Goal: Task Accomplishment & Management: Manage account settings

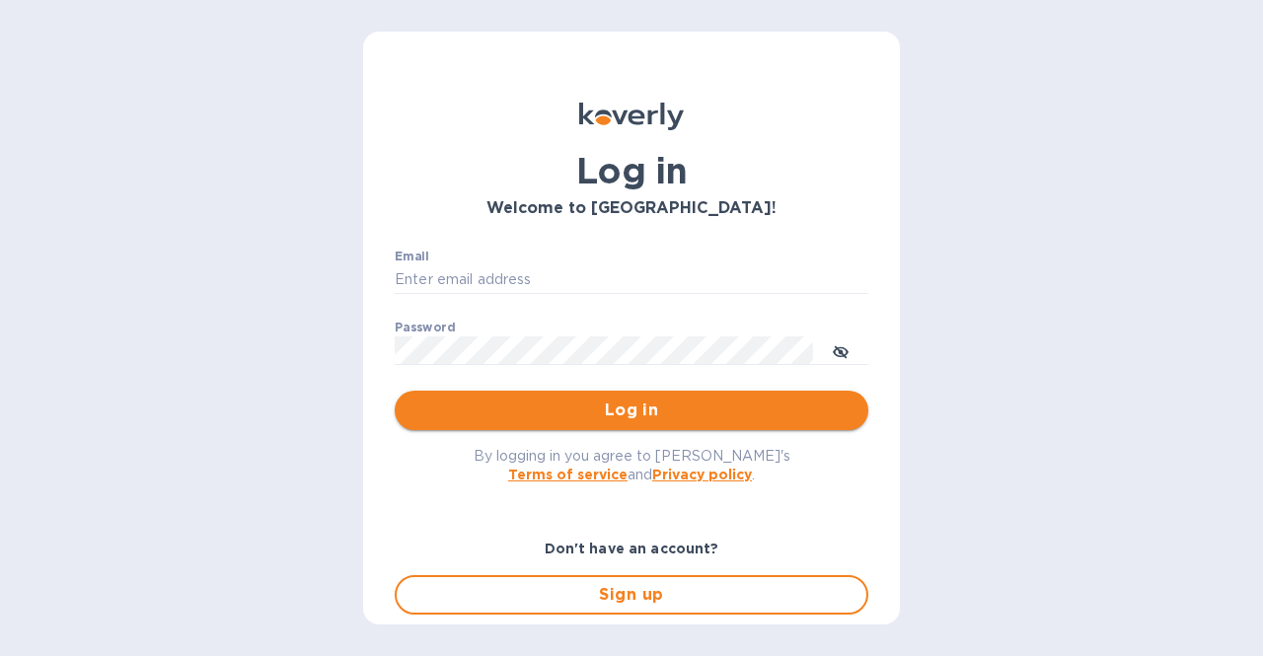
type input "[EMAIL_ADDRESS][DOMAIN_NAME]"
click at [624, 408] on span "Log in" at bounding box center [631, 411] width 442 height 24
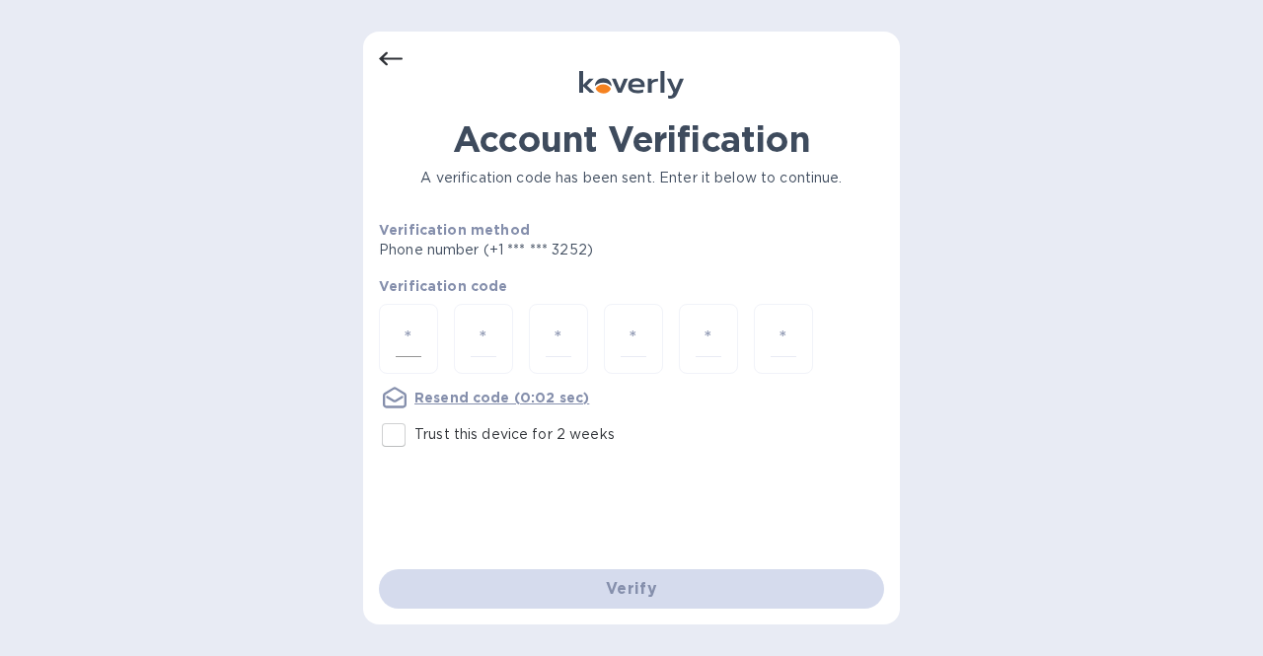
click at [418, 324] on input "number" at bounding box center [409, 339] width 26 height 37
type input "6"
type input "0"
type input "2"
type input "6"
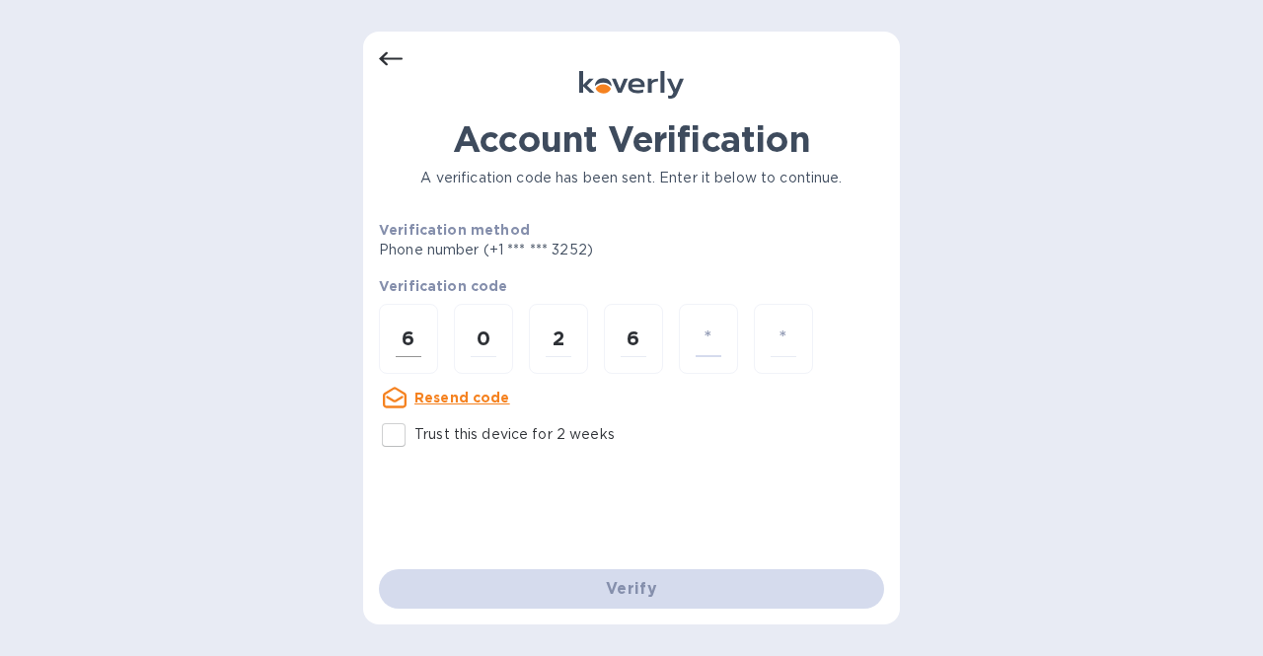
type input "9"
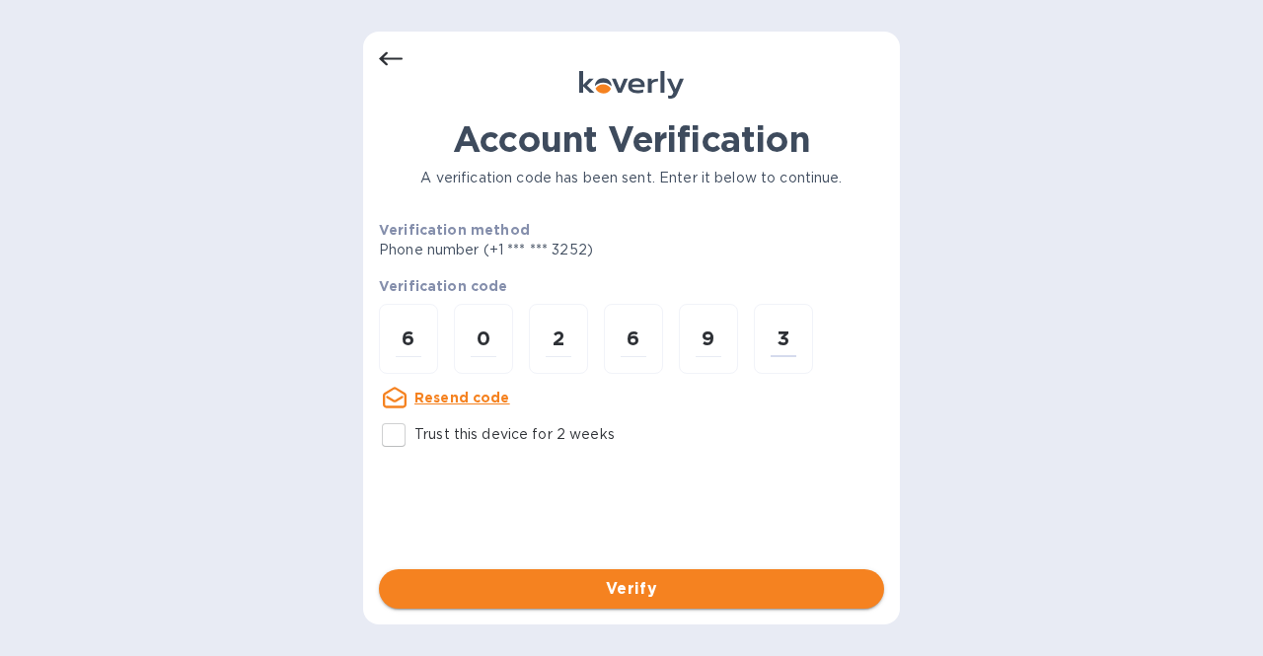
type input "3"
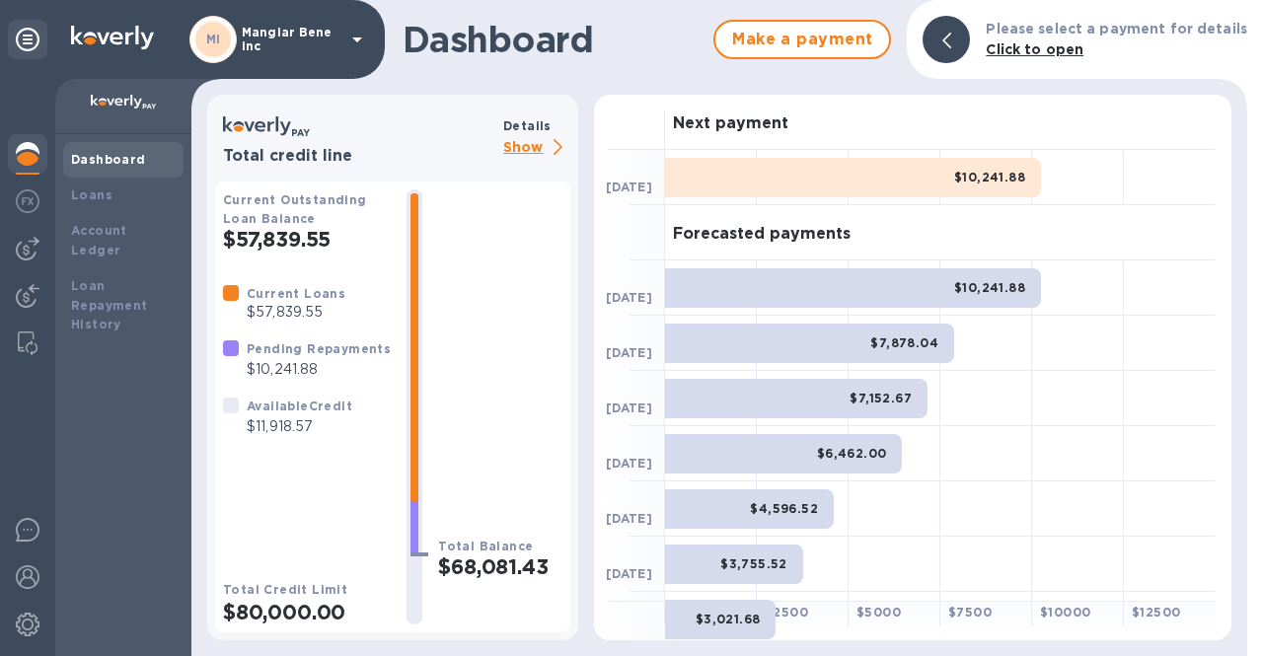
click at [522, 144] on p "Show" at bounding box center [536, 148] width 67 height 25
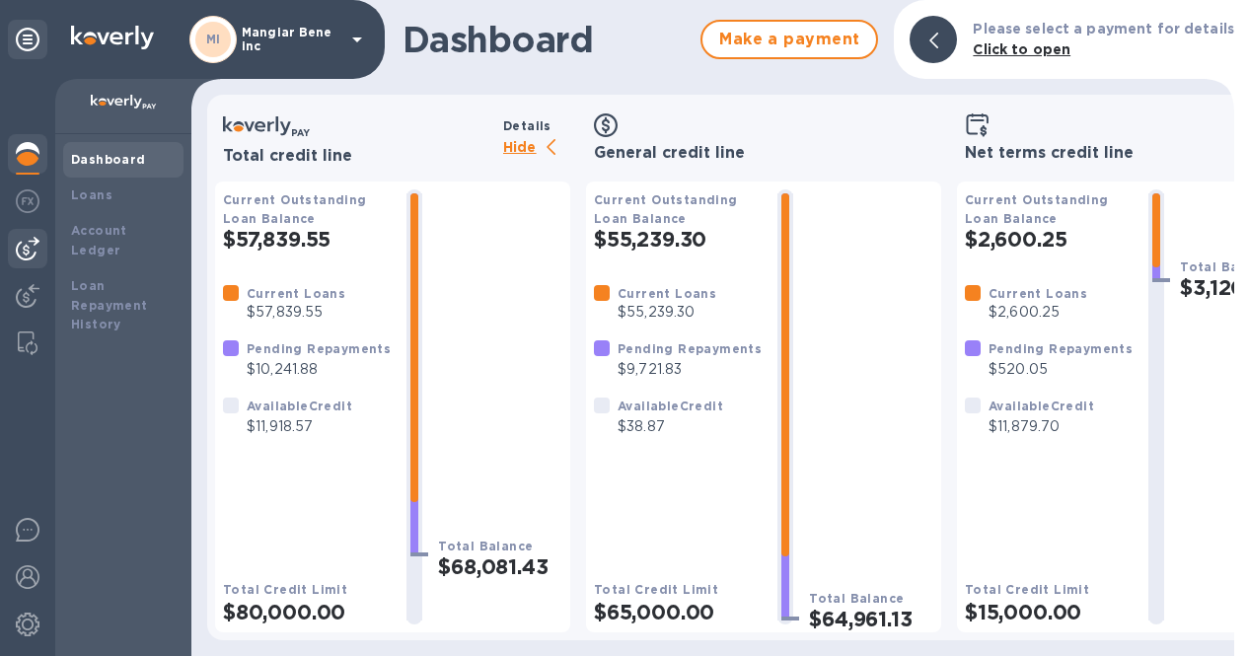
click at [32, 256] on img at bounding box center [28, 249] width 24 height 24
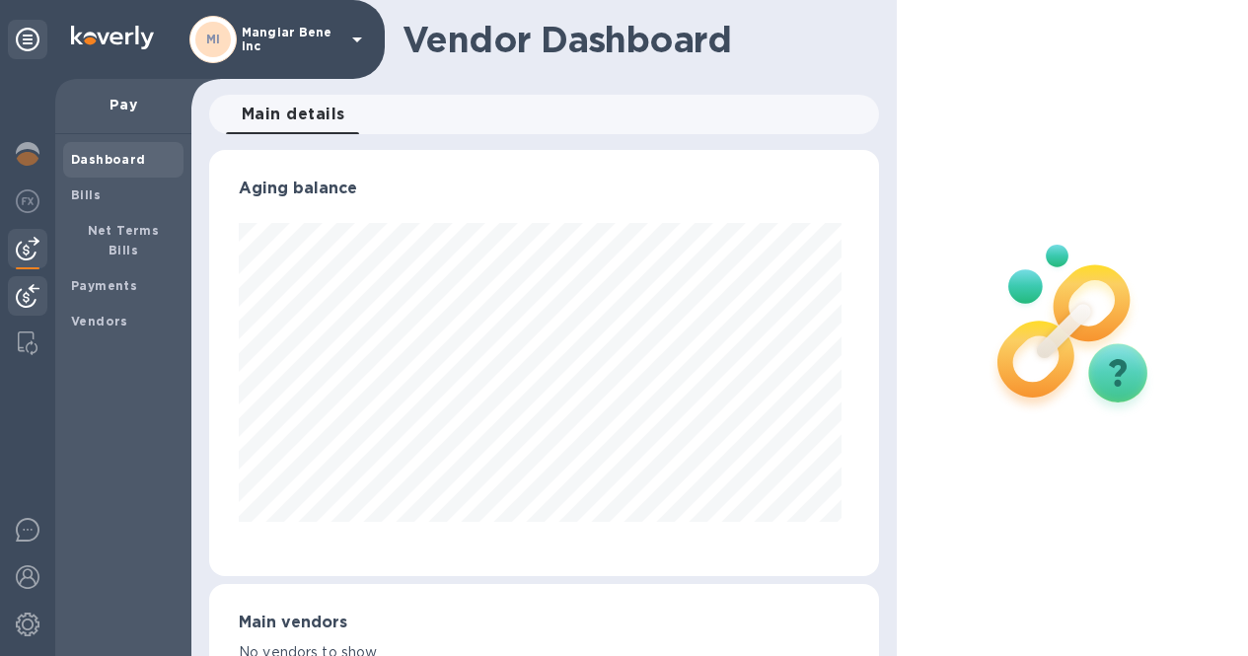
scroll to position [426, 662]
click at [99, 278] on b "Payments" at bounding box center [104, 285] width 66 height 15
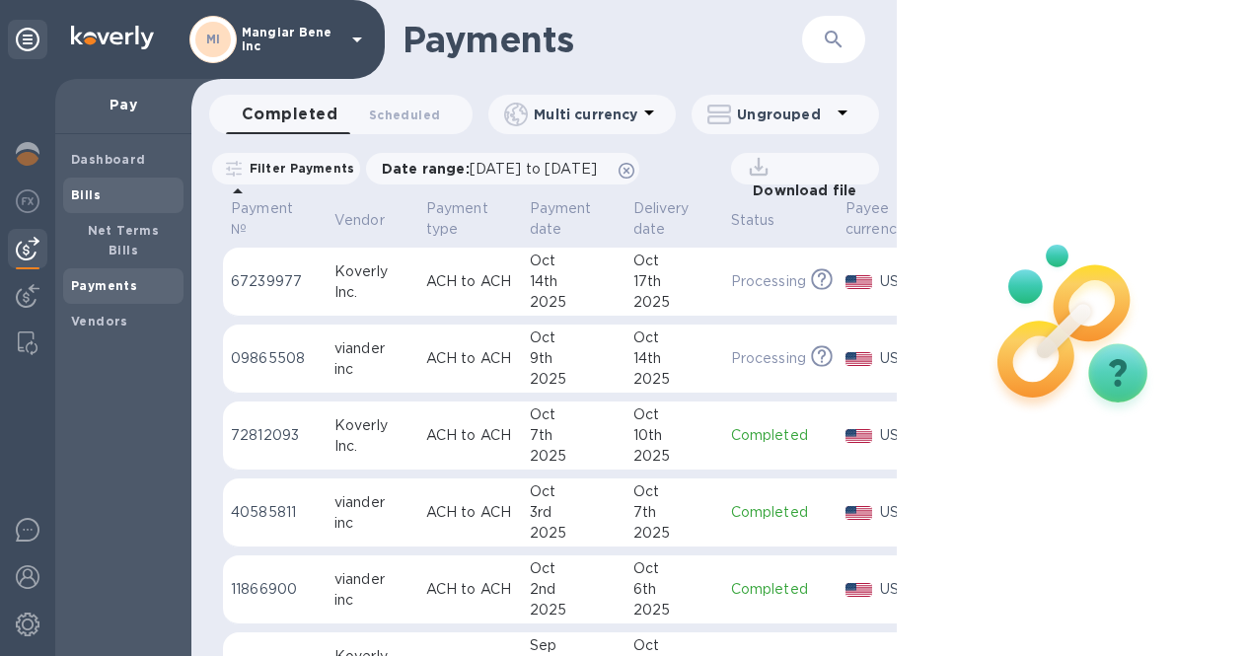
click at [91, 207] on div "Bills" at bounding box center [123, 196] width 120 height 36
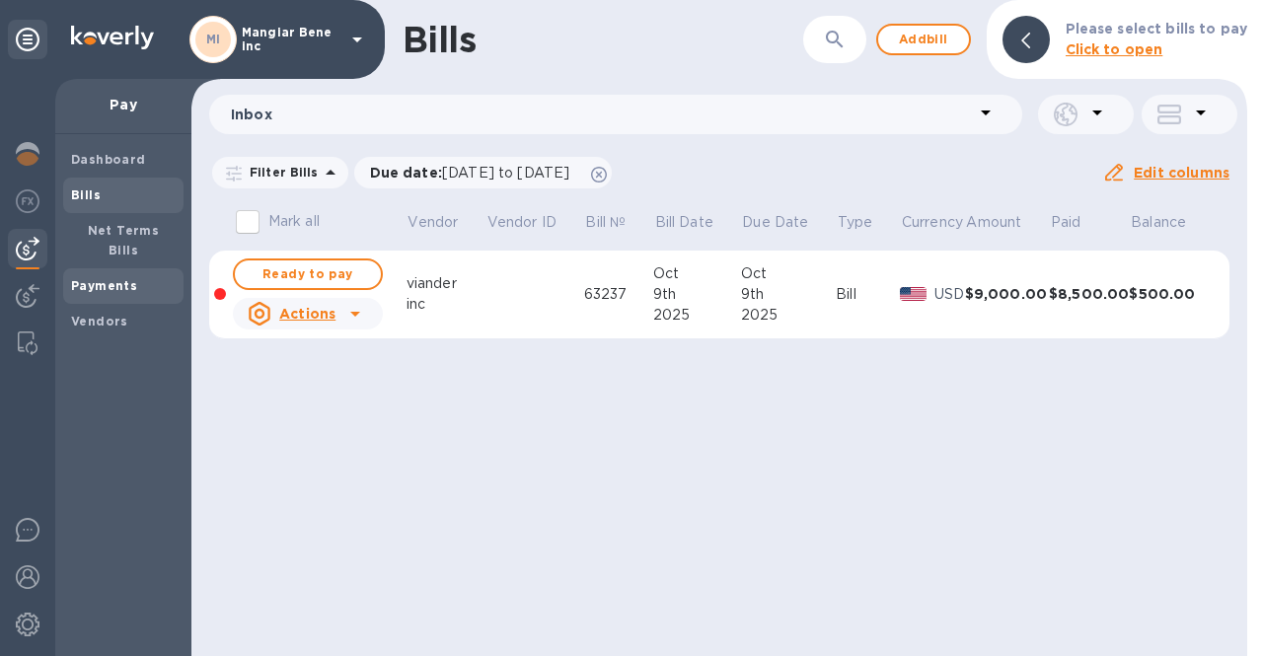
click at [116, 282] on div "Payments" at bounding box center [123, 286] width 120 height 36
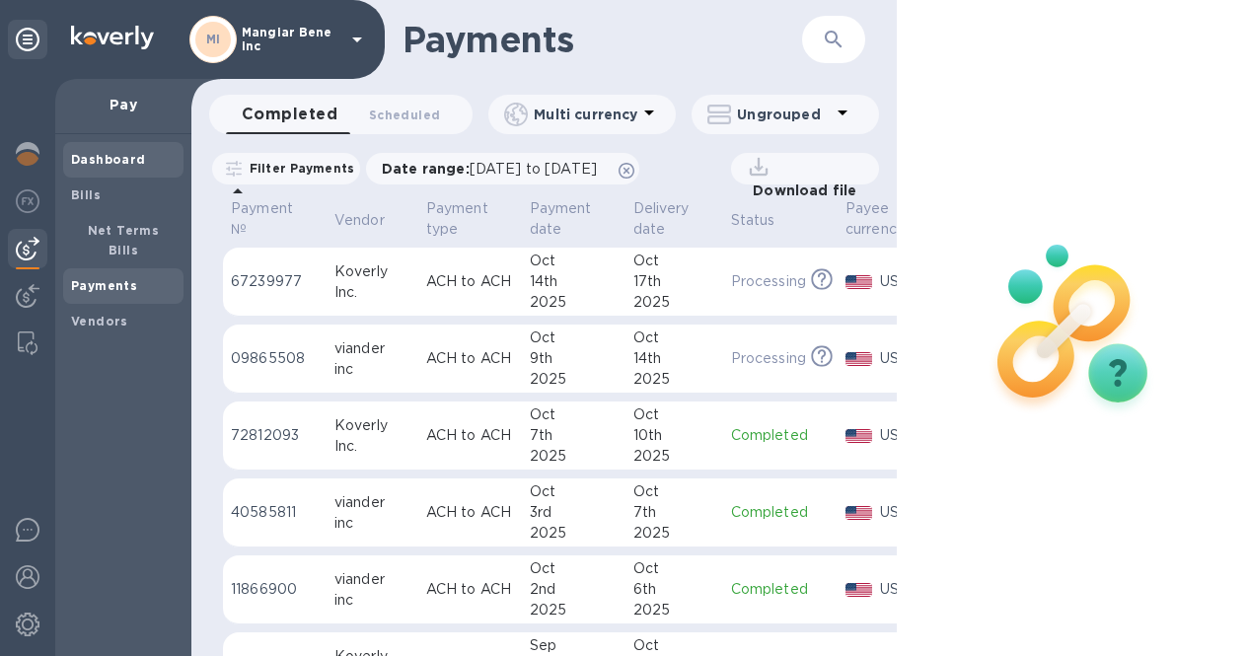
click at [104, 165] on b "Dashboard" at bounding box center [108, 159] width 75 height 15
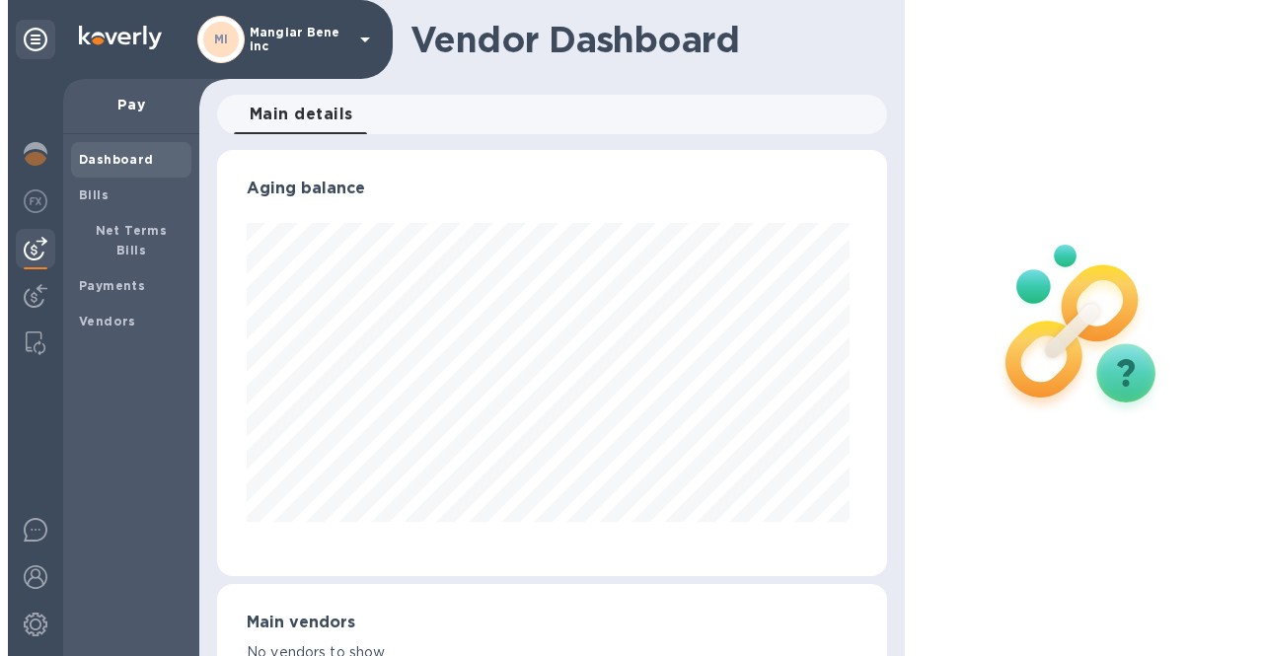
scroll to position [426, 662]
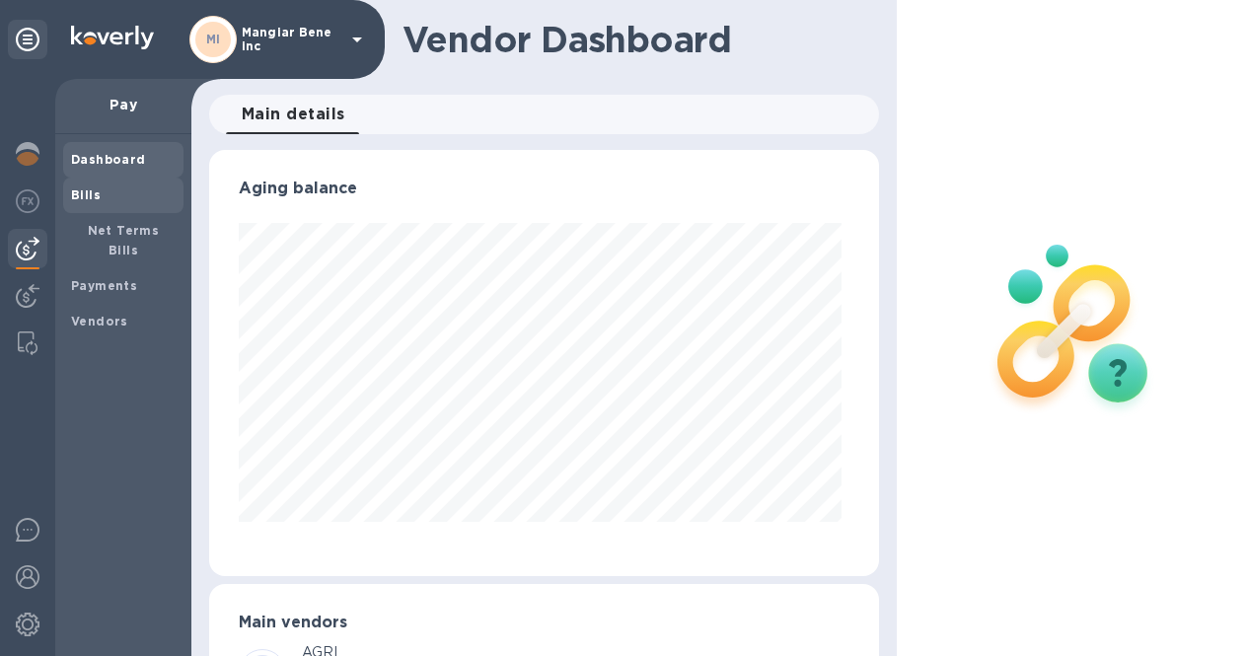
click at [105, 206] on div "Bills" at bounding box center [123, 196] width 120 height 36
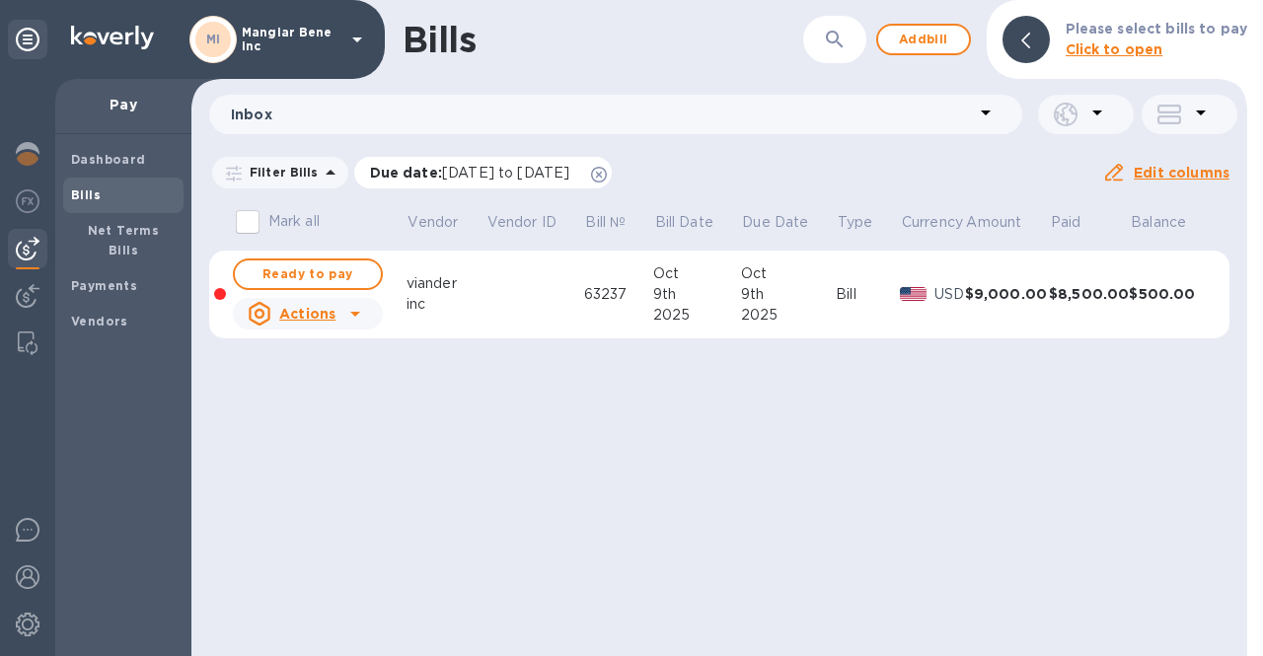
click at [607, 174] on icon at bounding box center [599, 175] width 16 height 16
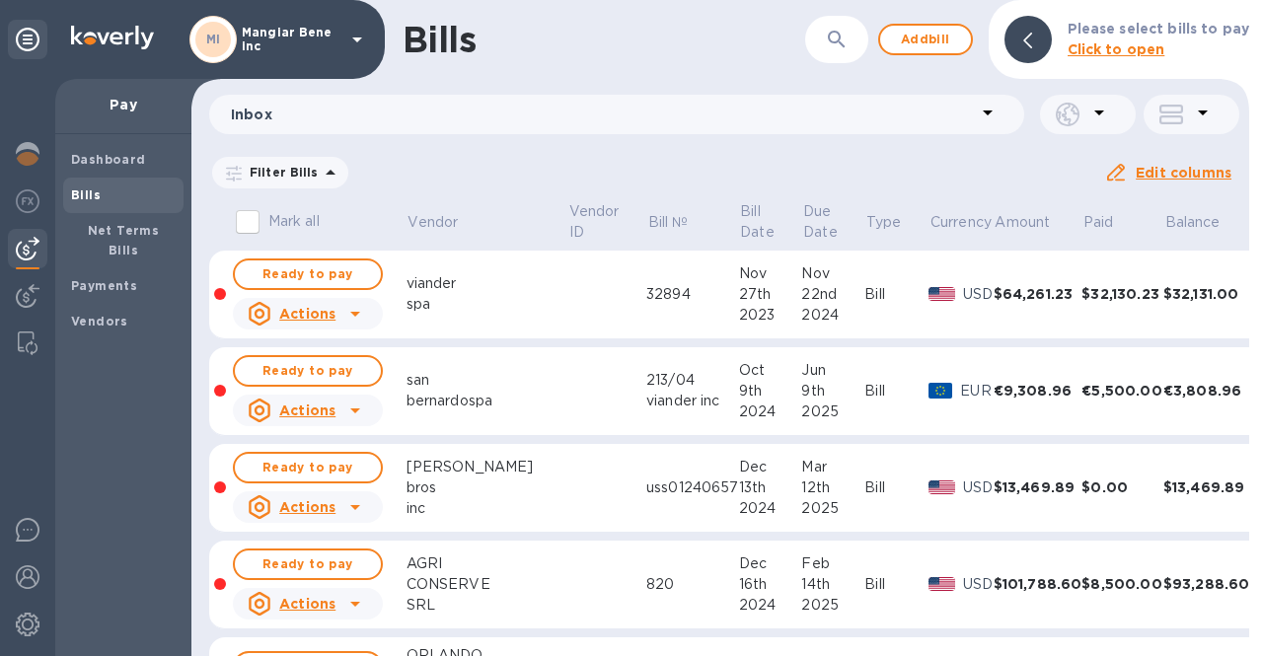
click at [317, 30] on p "Mangiar Bene inc" at bounding box center [291, 40] width 99 height 28
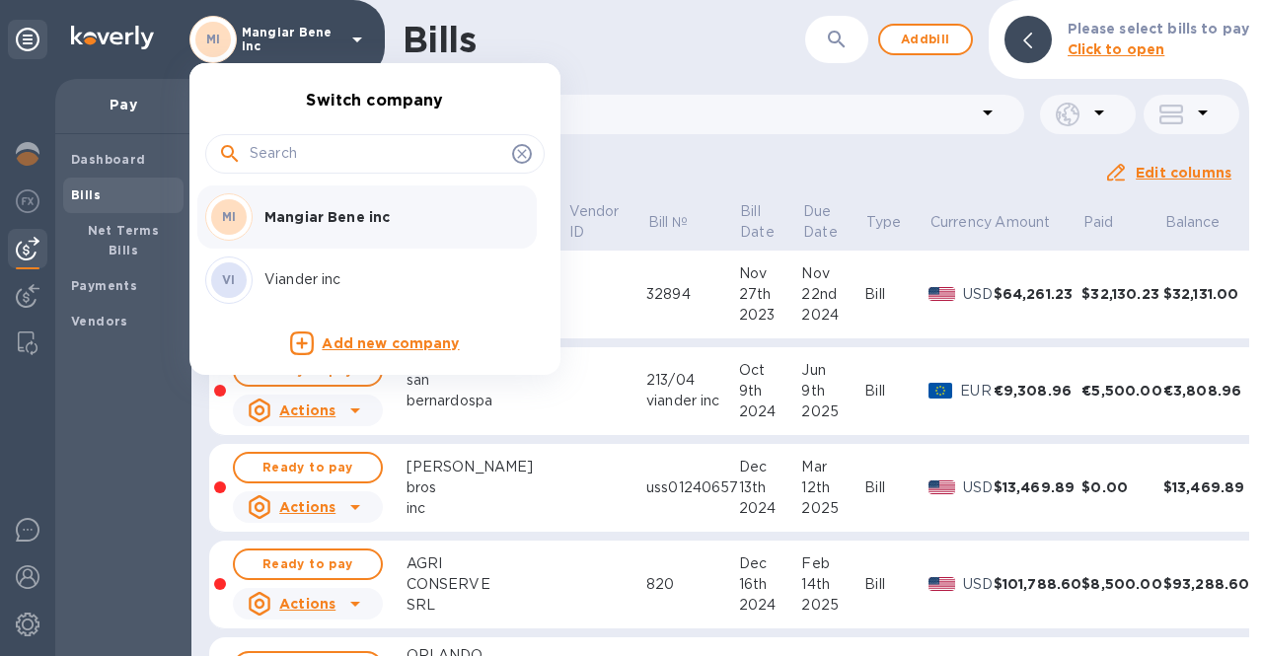
click at [306, 292] on div "VI Viander inc" at bounding box center [359, 280] width 308 height 47
